Goal: Task Accomplishment & Management: Complete application form

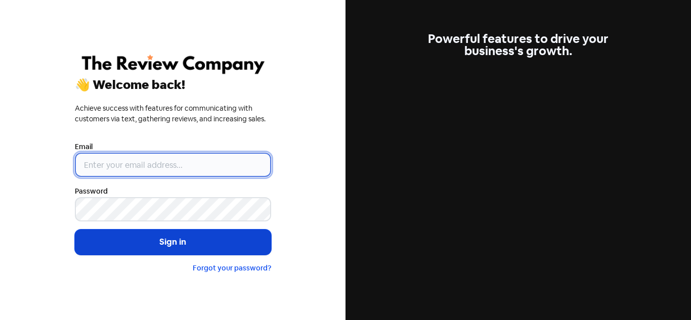
type input "[PERSON_NAME][EMAIL_ADDRESS][DOMAIN_NAME]"
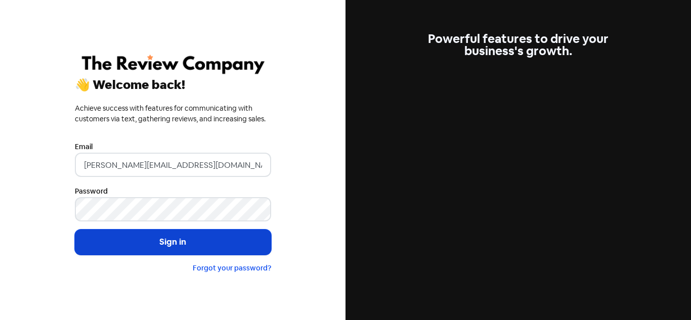
click at [162, 245] on button "Sign in" at bounding box center [173, 242] width 196 height 25
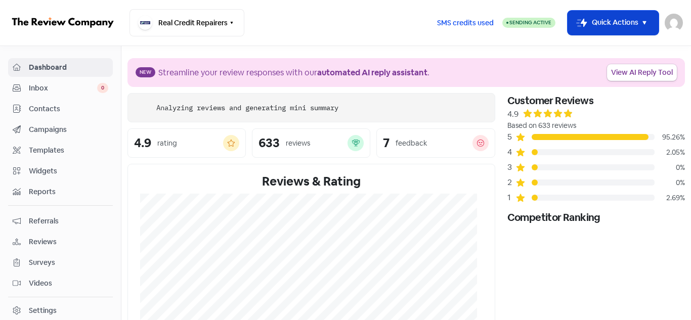
click at [636, 21] on button "Icon For Thunder-move Quick Actions" at bounding box center [613, 23] width 91 height 24
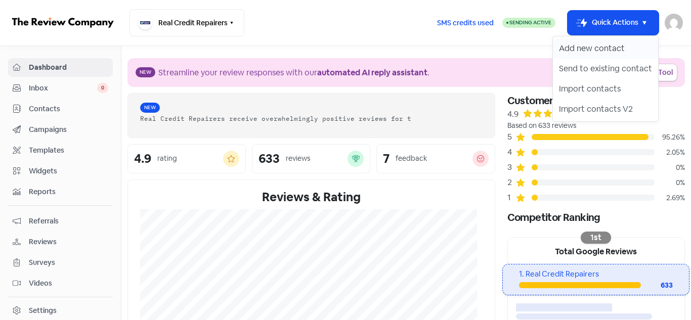
click at [597, 48] on button "Add new contact" at bounding box center [605, 48] width 105 height 20
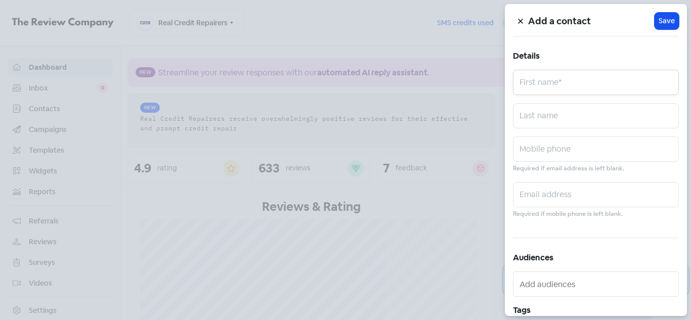
click at [588, 79] on input "text" at bounding box center [596, 82] width 166 height 25
paste input "[PERSON_NAME] [PERSON_NAME]"
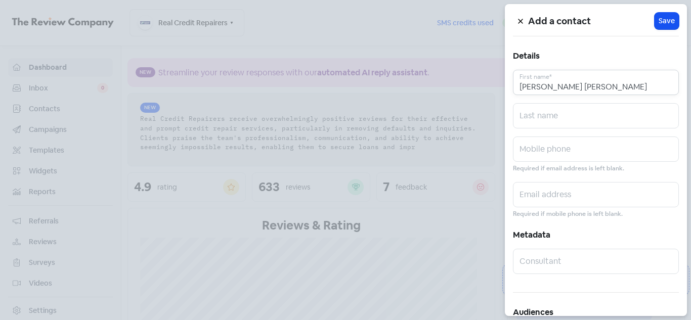
drag, startPoint x: 567, startPoint y: 87, endPoint x: 608, endPoint y: 87, distance: 41.0
click at [608, 87] on input "[PERSON_NAME] [PERSON_NAME]" at bounding box center [596, 82] width 166 height 25
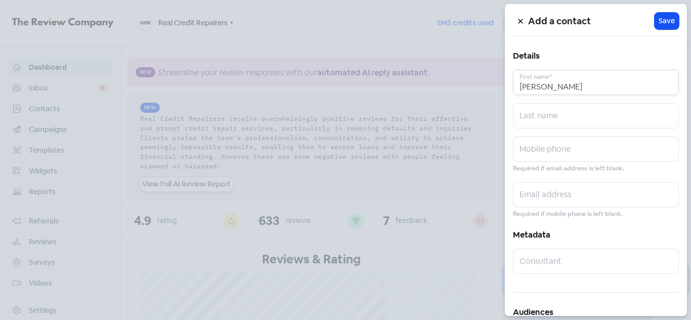
type input "[PERSON_NAME]"
click at [564, 110] on input "text" at bounding box center [596, 115] width 166 height 25
paste input "[PERSON_NAME]"
type input "[PERSON_NAME]"
click at [587, 90] on input "[PERSON_NAME]" at bounding box center [596, 82] width 166 height 25
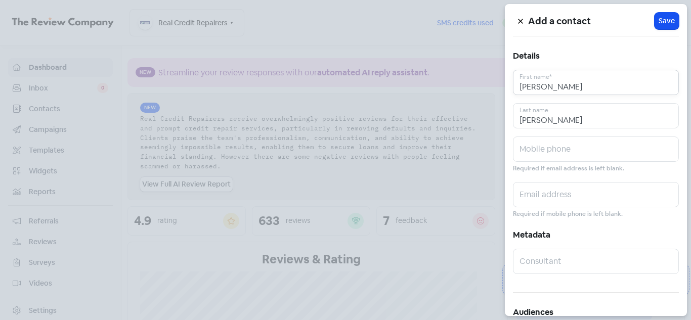
type input "[PERSON_NAME]"
click at [550, 147] on input "text" at bounding box center [596, 149] width 166 height 25
paste input "0451944432"
type input "0451944432"
click at [548, 192] on input "text" at bounding box center [596, 194] width 166 height 25
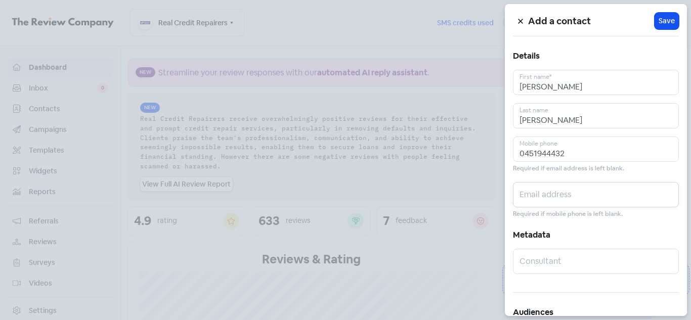
paste input "[EMAIL_ADDRESS][DOMAIN_NAME]"
type input "[EMAIL_ADDRESS][DOMAIN_NAME]"
click at [663, 22] on span "Save" at bounding box center [667, 21] width 16 height 11
